Goal: Task Accomplishment & Management: Complete application form

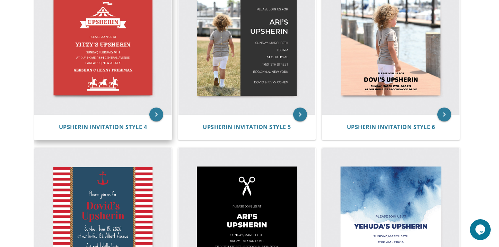
scroll to position [304, 0]
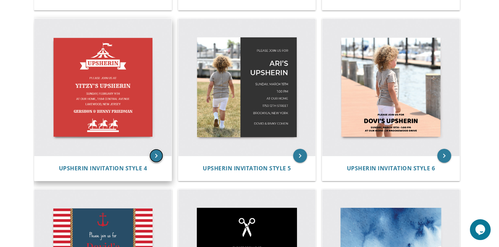
click at [153, 155] on icon "keyboard_arrow_right" at bounding box center [156, 156] width 14 height 14
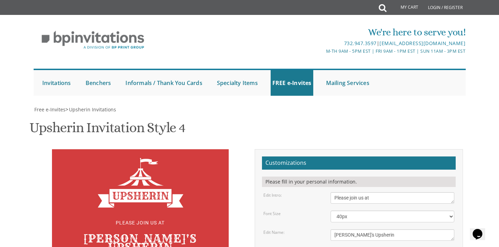
scroll to position [120, 0]
click at [340, 229] on textarea "Yitzy's Upsherin" at bounding box center [393, 234] width 124 height 11
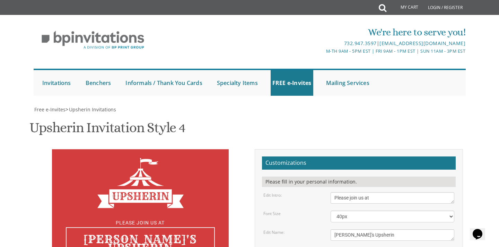
click at [340, 229] on textarea "Yitzy's Upsherin" at bounding box center [393, 234] width 124 height 11
drag, startPoint x: 380, startPoint y: 116, endPoint x: 319, endPoint y: 114, distance: 61.0
click at [319, 229] on div "Edit Name: Yitzy's Upsherin" at bounding box center [359, 234] width 202 height 11
type textarea "Chaim's Chalake"
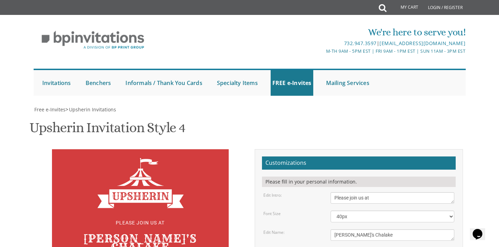
click at [363, 229] on textarea "Yitzy's Upsherin" at bounding box center [393, 234] width 124 height 11
drag, startPoint x: 397, startPoint y: 173, endPoint x: 326, endPoint y: 171, distance: 71.1
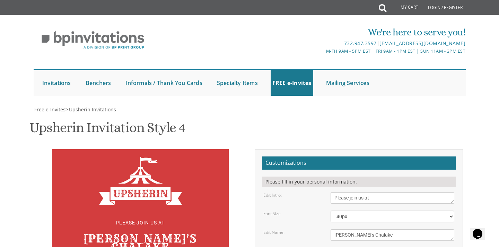
drag, startPoint x: 351, startPoint y: 134, endPoint x: 324, endPoint y: 132, distance: 26.8
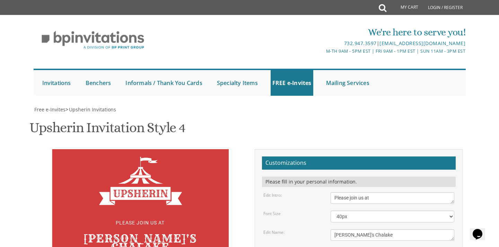
scroll to position [107, 0]
drag, startPoint x: 411, startPoint y: 154, endPoint x: 365, endPoint y: 152, distance: 46.1
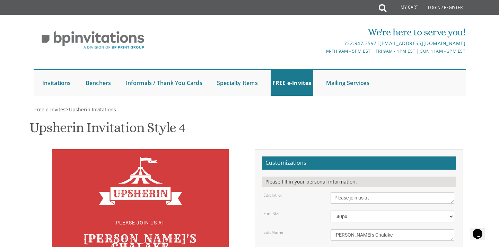
drag, startPoint x: 390, startPoint y: 163, endPoint x: 328, endPoint y: 158, distance: 62.5
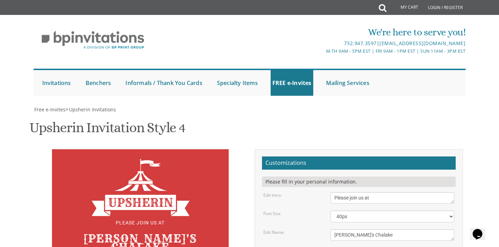
type textarea "Thursday, October 18th At our home, 22 Ksalon At 17:00 * Special guest at 17:30…"
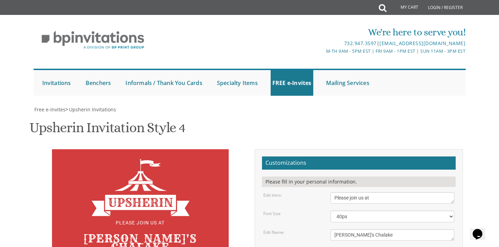
click at [368, 192] on textarea "Please join us at" at bounding box center [393, 197] width 124 height 11
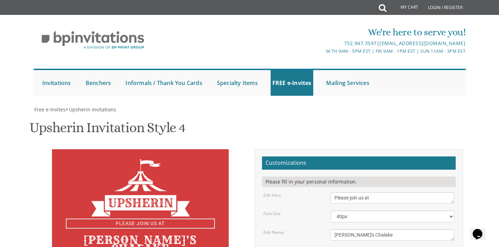
click at [368, 192] on textarea "Please join us at" at bounding box center [393, 197] width 124 height 11
type textarea "Please join us for"
